Goal: Transaction & Acquisition: Book appointment/travel/reservation

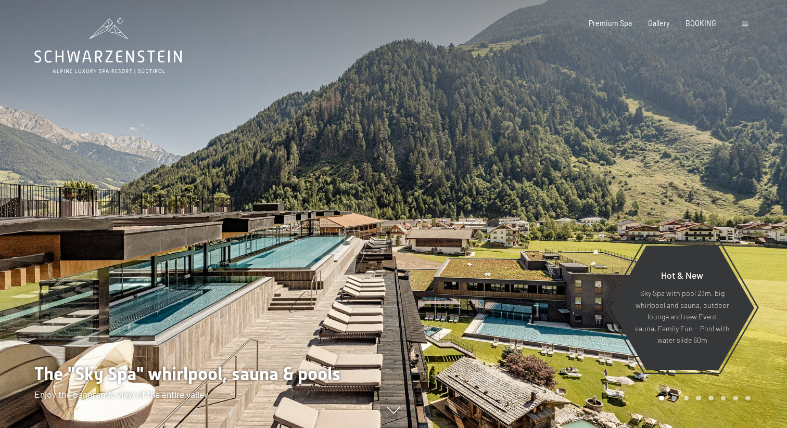
click at [744, 28] on div at bounding box center [745, 23] width 9 height 10
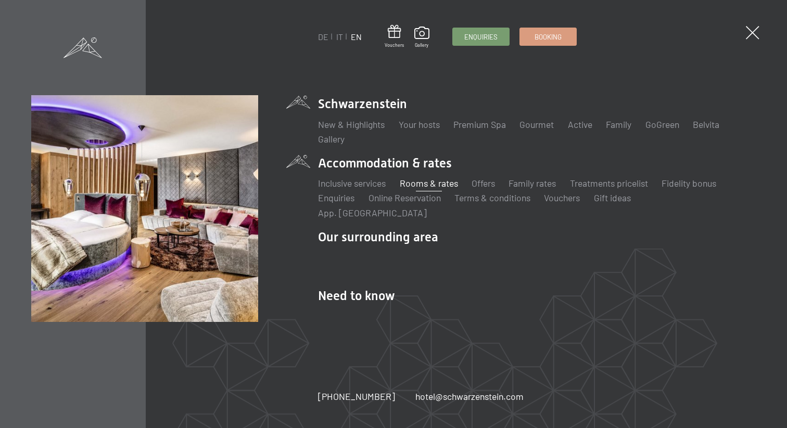
click at [415, 187] on link "Rooms & rates" at bounding box center [428, 182] width 58 height 11
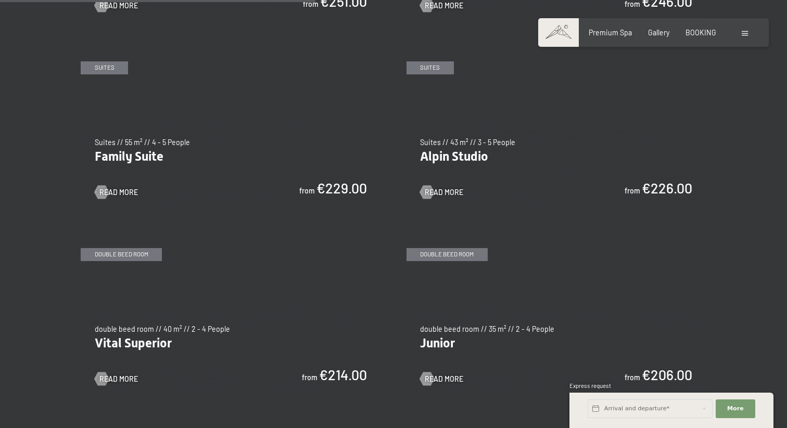
scroll to position [1113, 0]
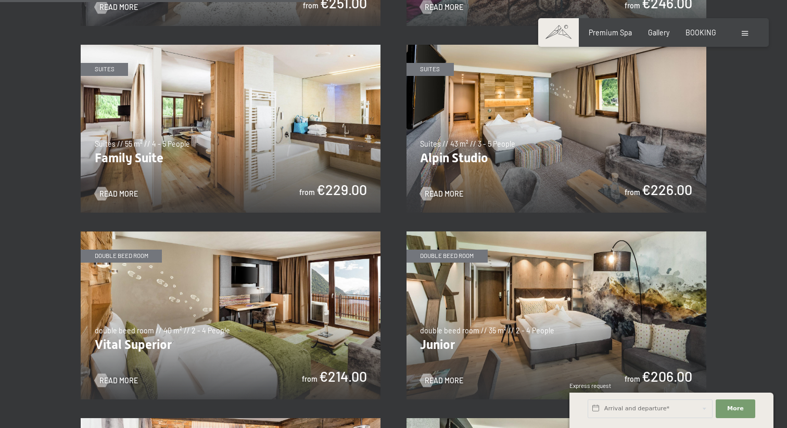
click at [466, 318] on img at bounding box center [556, 315] width 300 height 169
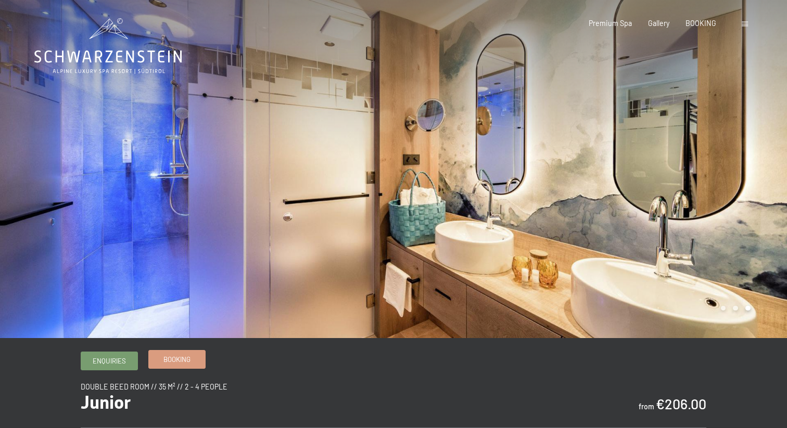
click at [192, 361] on link "Booking" at bounding box center [177, 359] width 56 height 17
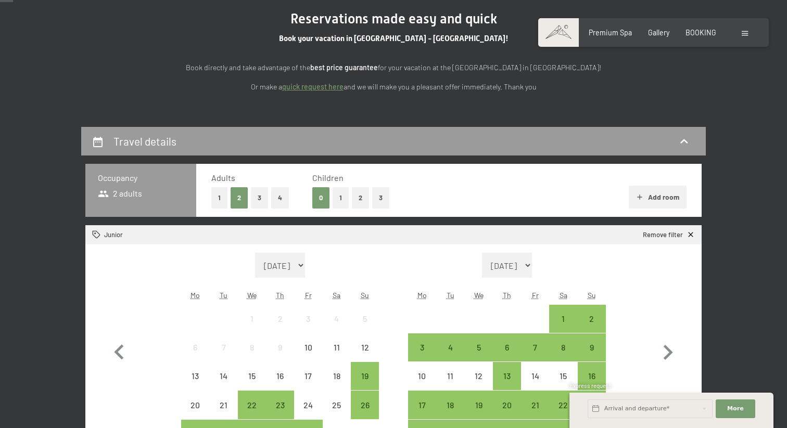
scroll to position [204, 0]
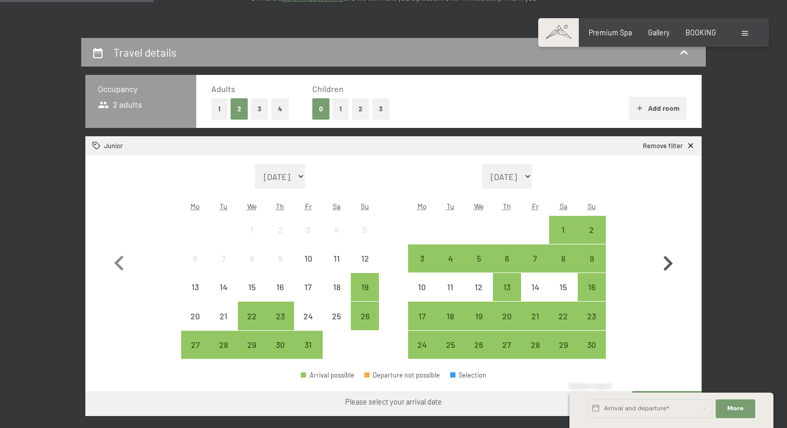
click at [672, 264] on icon "button" at bounding box center [667, 264] width 30 height 30
select select "2025-11-01"
select select "2025-12-01"
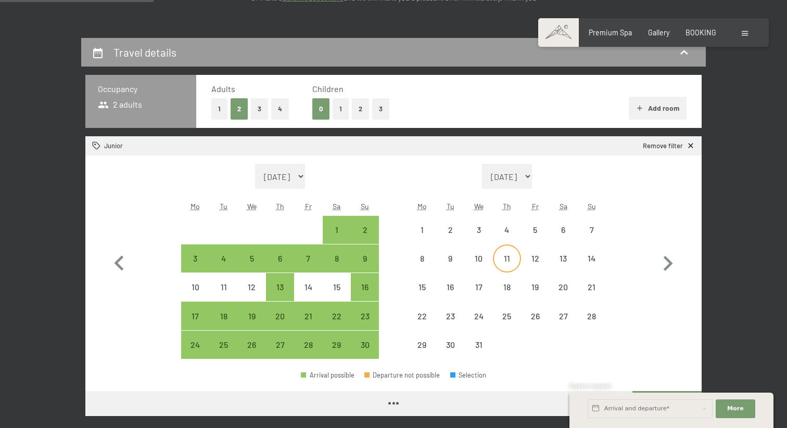
select select "2025-11-01"
select select "2025-12-01"
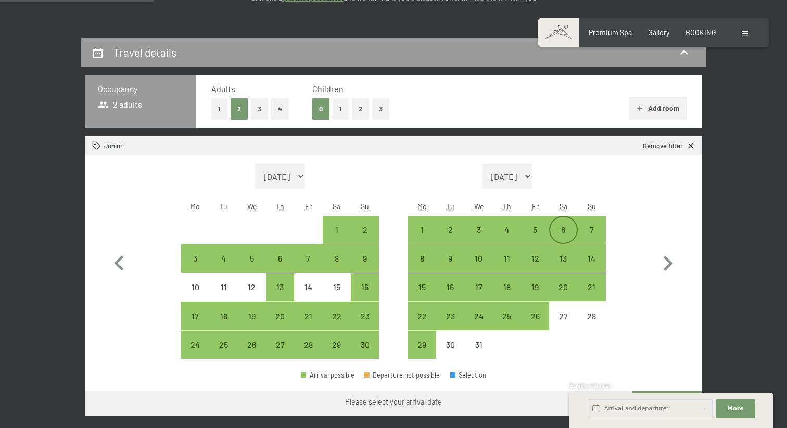
click at [566, 231] on div "6" at bounding box center [563, 239] width 26 height 26
select select "2025-11-01"
select select "2025-12-01"
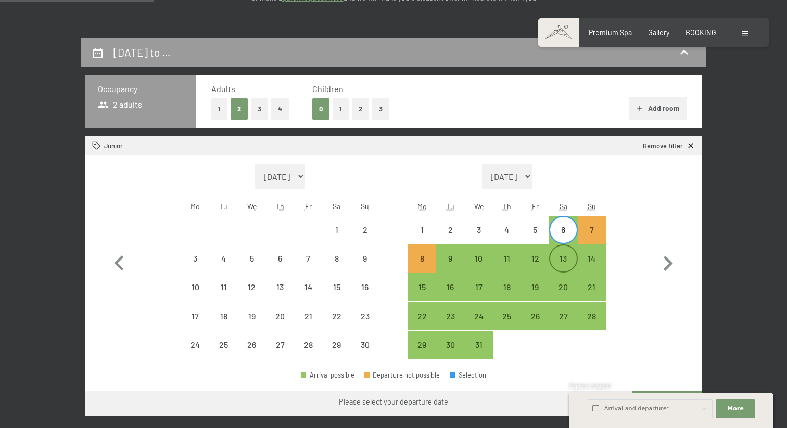
click at [565, 260] on div "13" at bounding box center [563, 267] width 26 height 26
select select "2025-11-01"
select select "2025-12-01"
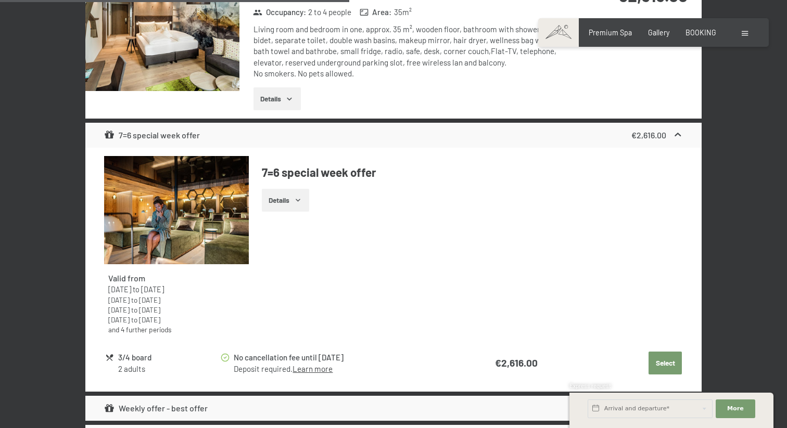
scroll to position [695, 0]
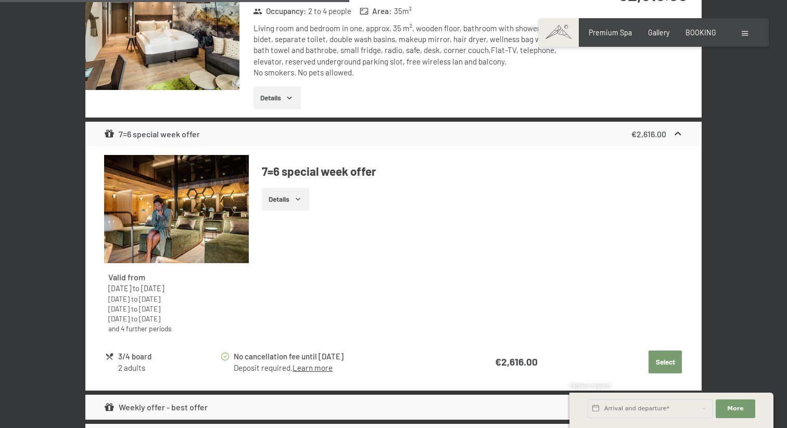
click at [299, 201] on icon "button" at bounding box center [298, 199] width 8 height 8
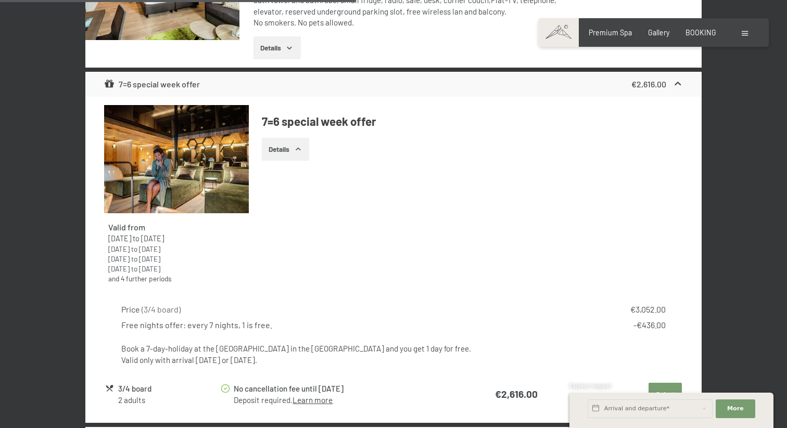
scroll to position [745, 0]
click at [300, 152] on icon "button" at bounding box center [298, 149] width 8 height 8
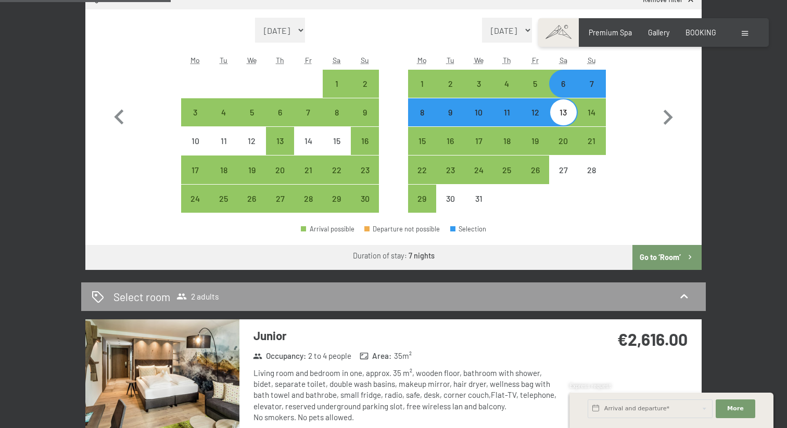
scroll to position [340, 0]
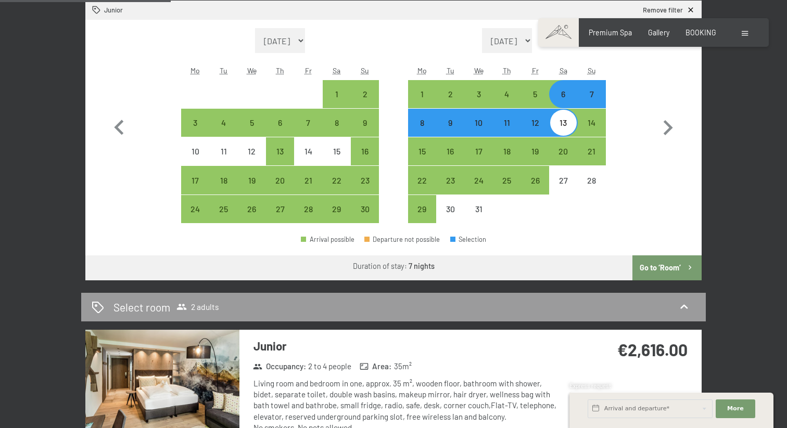
click at [563, 100] on div "6" at bounding box center [563, 103] width 26 height 26
select select "2025-11-01"
select select "2025-12-01"
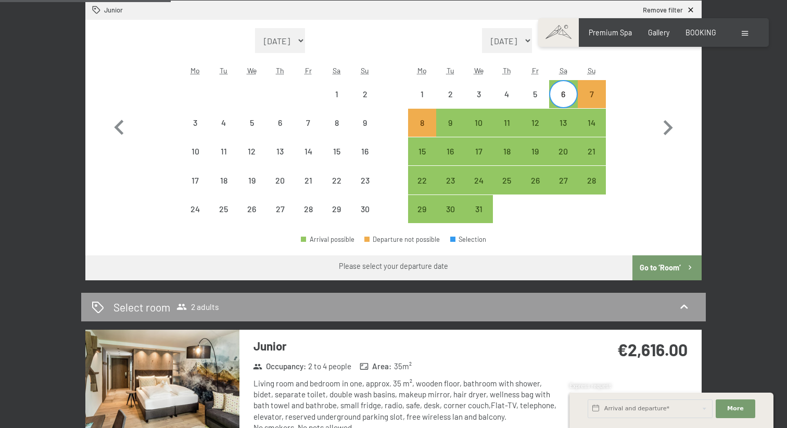
click at [563, 100] on div "6" at bounding box center [563, 103] width 26 height 26
select select "2025-11-01"
select select "2025-12-01"
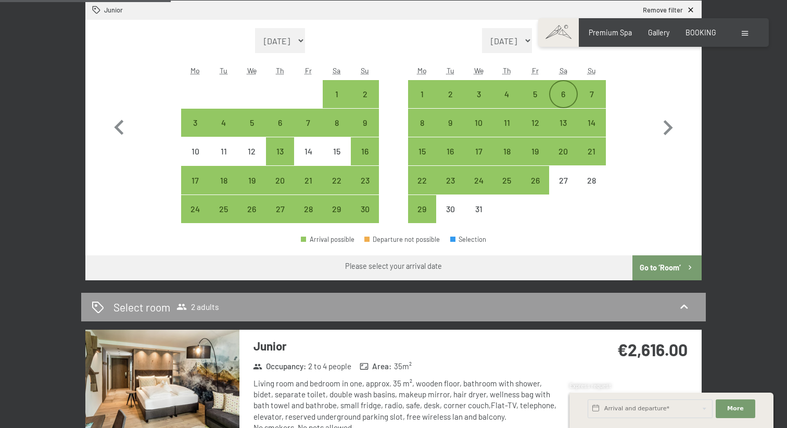
click at [571, 98] on div "6" at bounding box center [563, 103] width 26 height 26
select select "2025-11-01"
select select "2025-12-01"
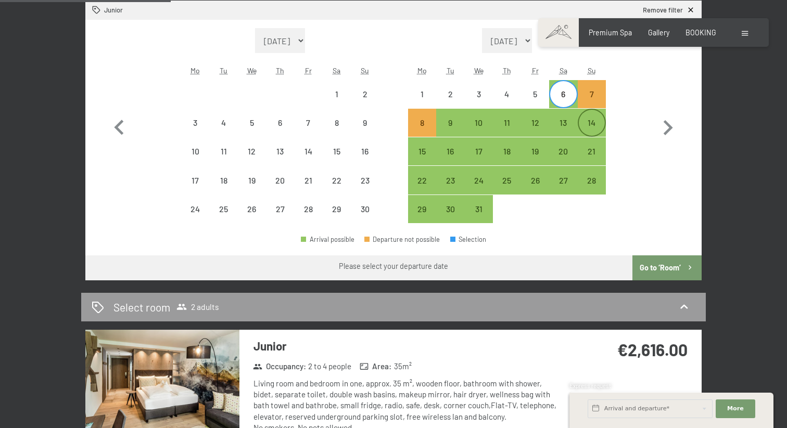
click at [589, 119] on div "14" at bounding box center [591, 132] width 26 height 26
select select "2025-11-01"
select select "2025-12-01"
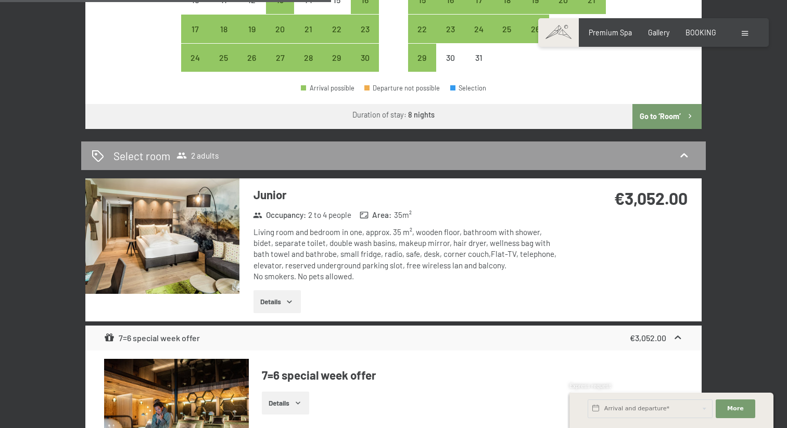
scroll to position [0, 0]
